Goal: Task Accomplishment & Management: Complete application form

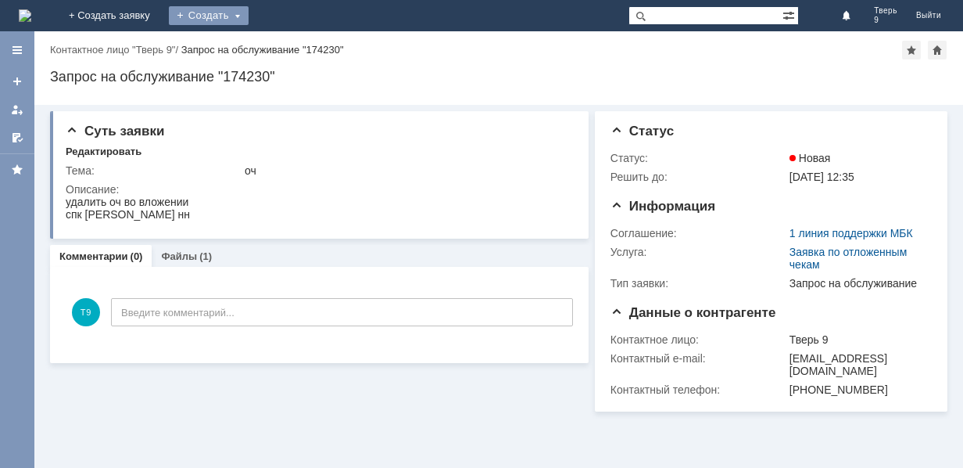
click at [249, 13] on div "Создать" at bounding box center [209, 15] width 80 height 19
click at [291, 41] on link "Заявка" at bounding box center [231, 47] width 119 height 19
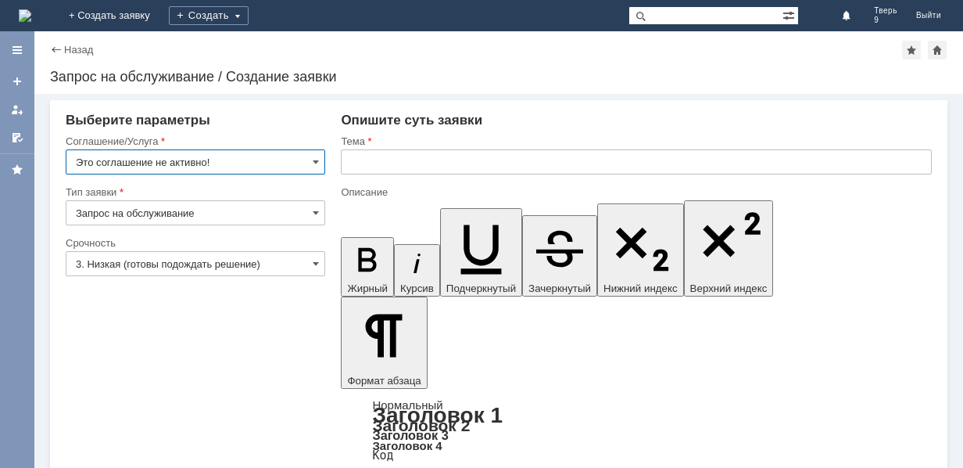
click at [239, 160] on input "Это соглашение не активно!" at bounding box center [196, 161] width 260 height 25
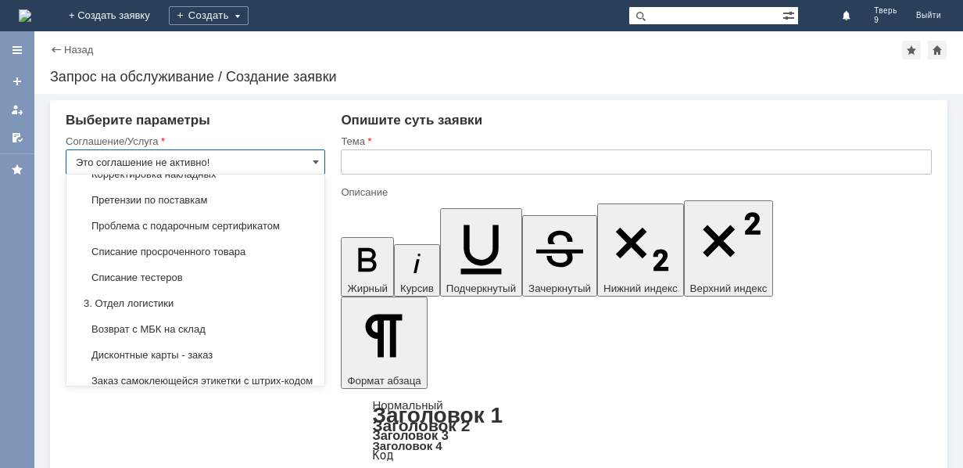
scroll to position [313, 0]
click at [185, 274] on span "Списание тестеров" at bounding box center [195, 277] width 239 height 13
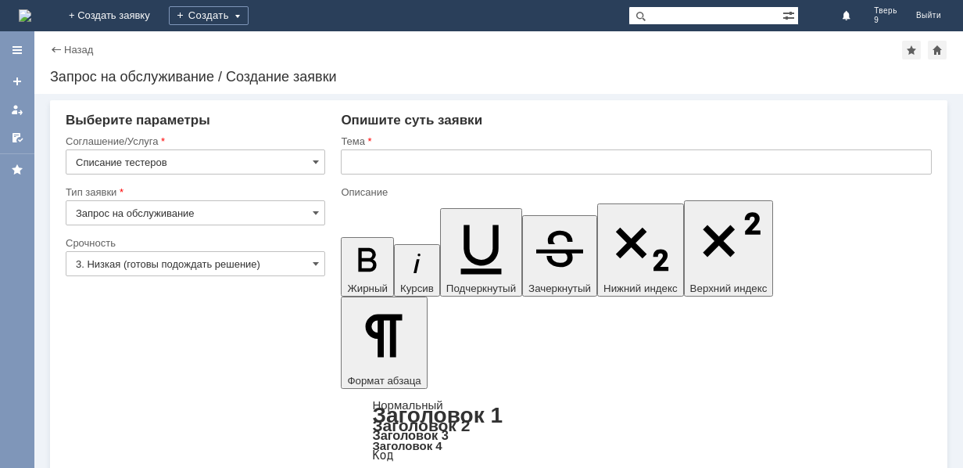
type input "Списание тестеров"
click at [396, 153] on input "text" at bounding box center [636, 161] width 591 height 25
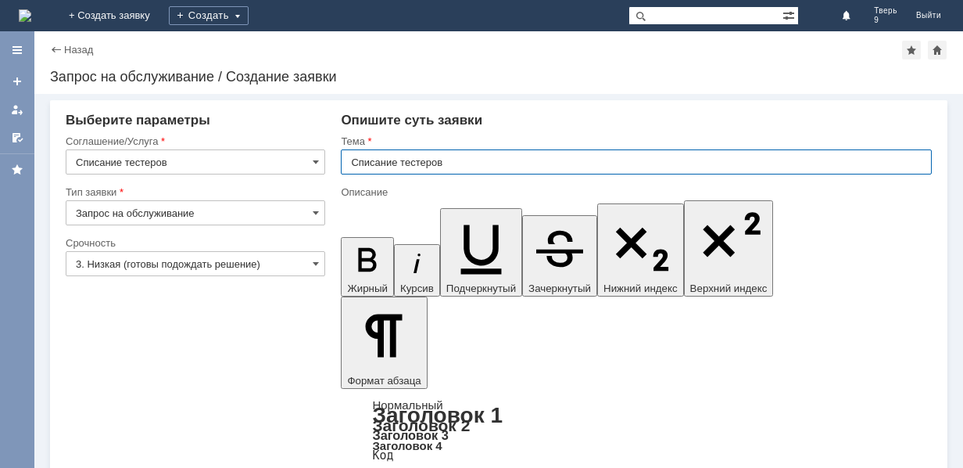
type input "Списание тестеров"
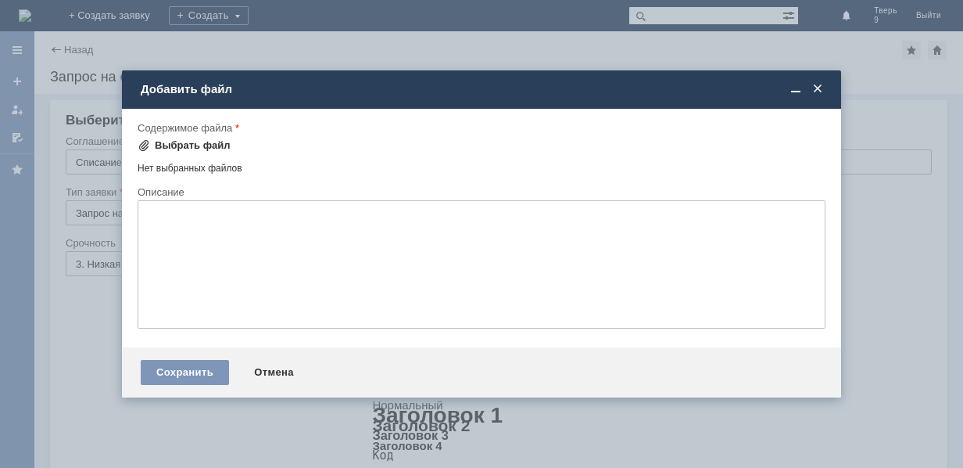
click at [190, 147] on div "Выбрать файл" at bounding box center [193, 145] width 76 height 13
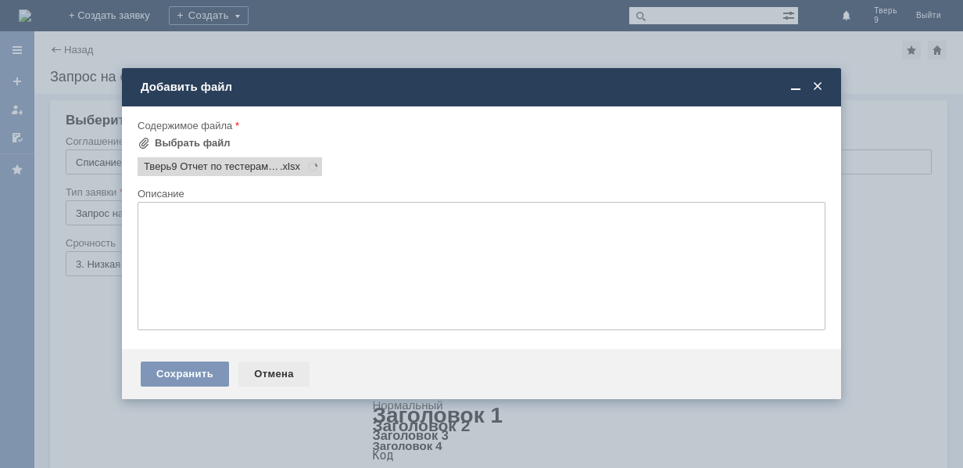
scroll to position [0, 0]
click at [193, 371] on div "Сохранить" at bounding box center [185, 373] width 88 height 25
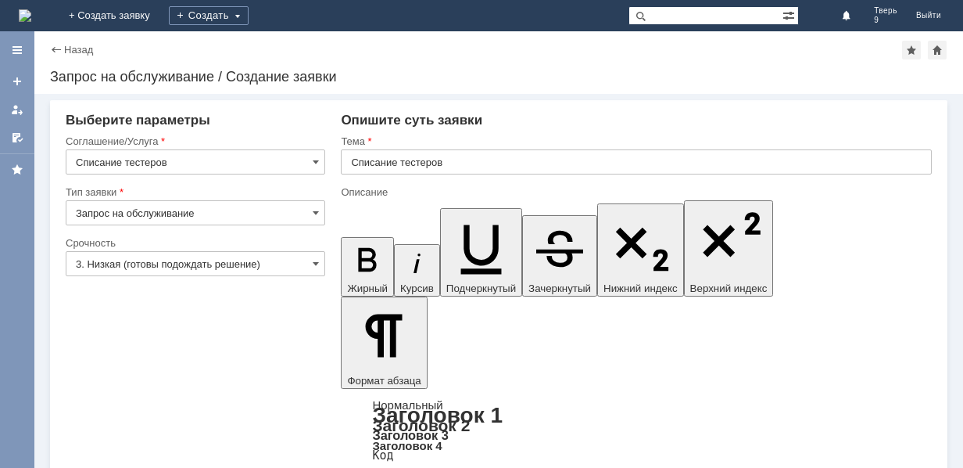
click at [174, 263] on input "3. Низкая (готовы подождать решение)" at bounding box center [196, 263] width 260 height 25
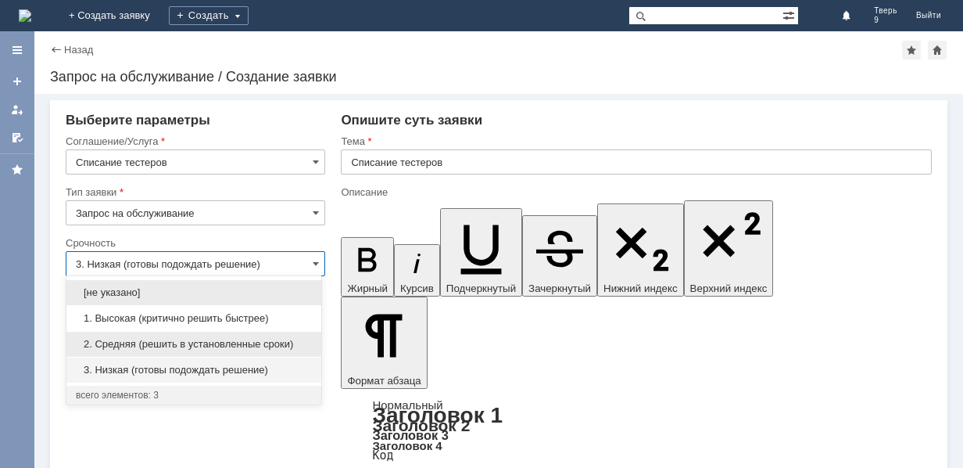
click at [178, 347] on span "2. Средняя (решить в установленные сроки)" at bounding box center [194, 344] width 236 height 13
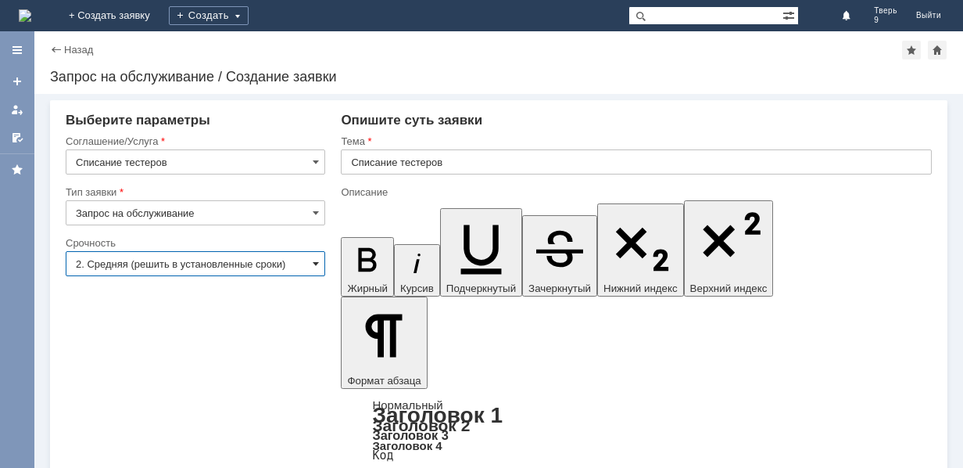
click at [314, 262] on span at bounding box center [316, 263] width 6 height 13
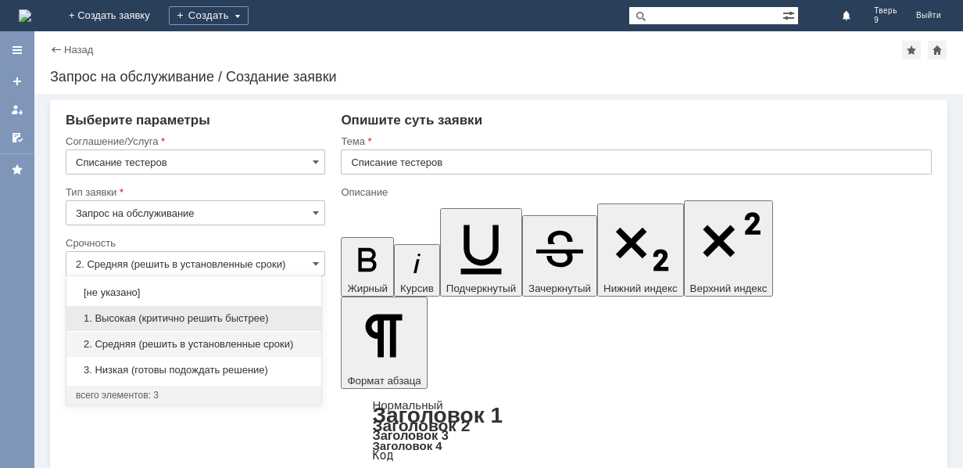
click at [258, 312] on span "1. Высокая (критично решить быстрее)" at bounding box center [194, 318] width 236 height 13
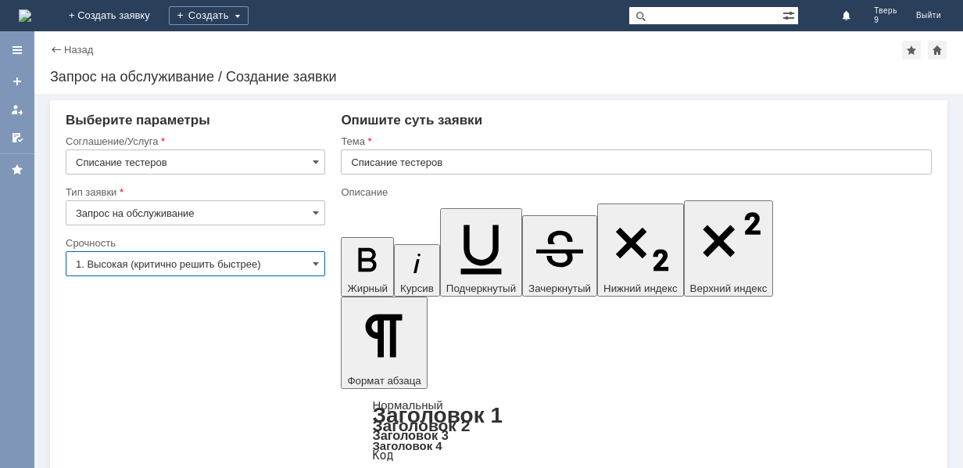
type input "1. Высокая (критично решить быстрее)"
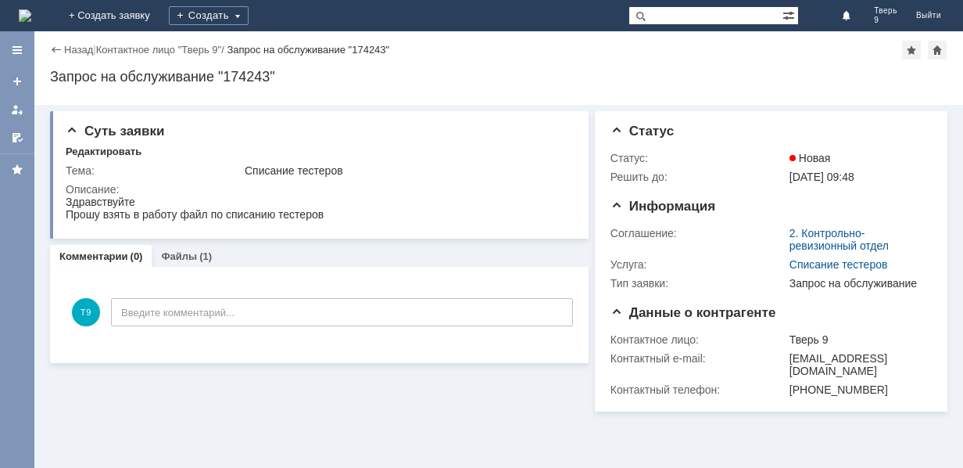
click at [31, 9] on img at bounding box center [25, 15] width 13 height 13
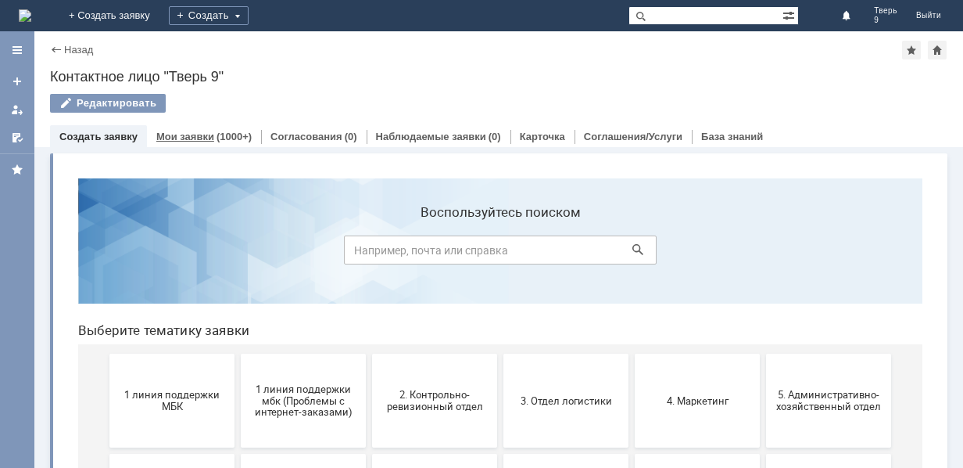
click at [221, 133] on div "(1000+)" at bounding box center [234, 137] width 35 height 12
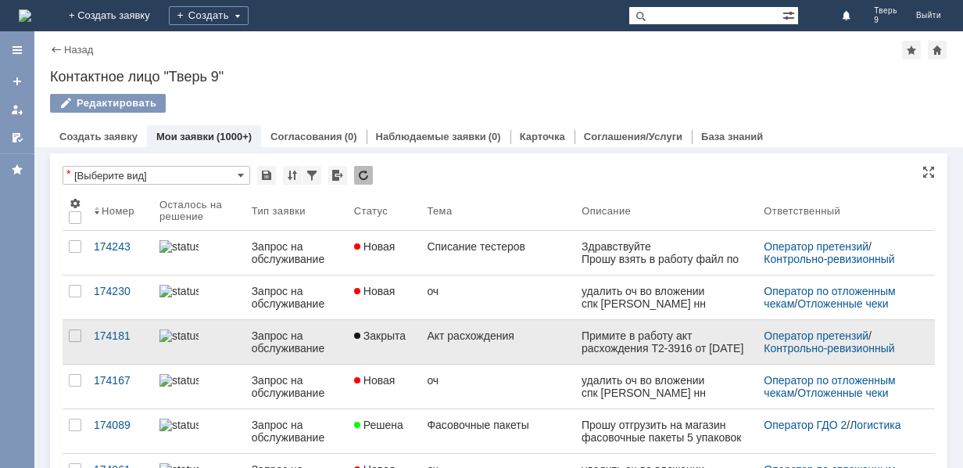
click at [471, 347] on link "Акт расхождения" at bounding box center [498, 342] width 155 height 44
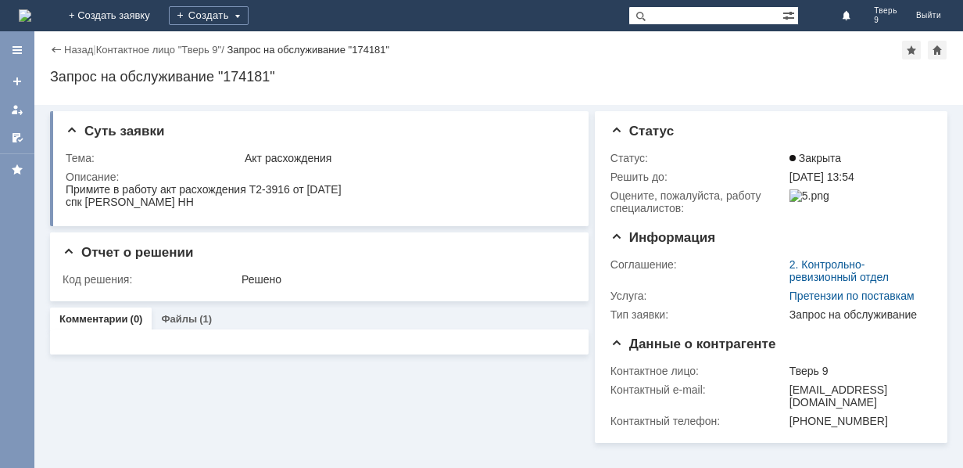
click at [31, 16] on img at bounding box center [25, 15] width 13 height 13
